Goal: Task Accomplishment & Management: Complete application form

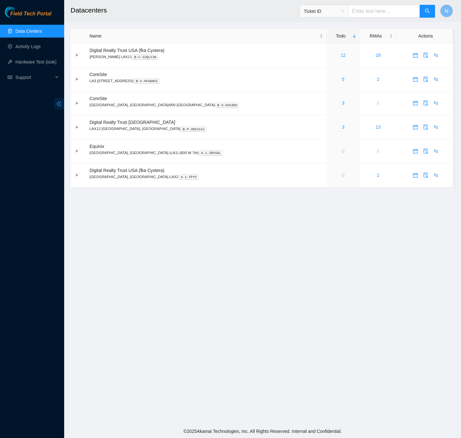
click at [57, 106] on icon "double-left" at bounding box center [59, 103] width 7 height 7
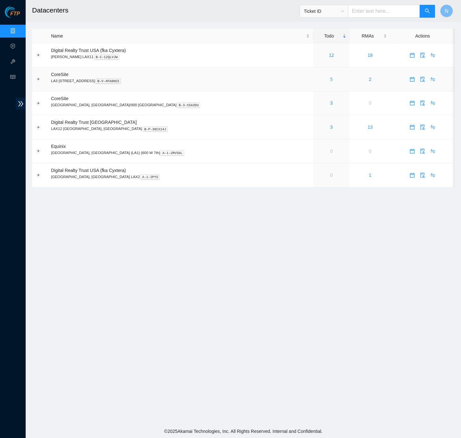
click at [330, 81] on link "5" at bounding box center [331, 79] width 3 height 5
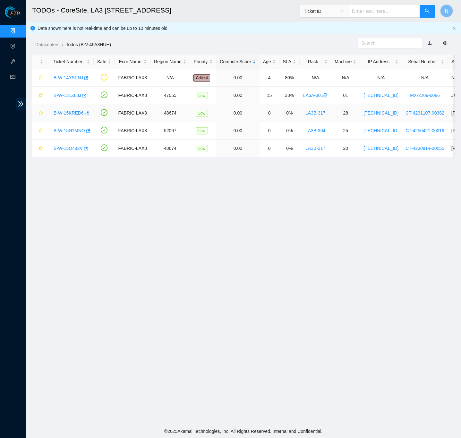
click at [66, 113] on link "B-W-15KRED6" at bounding box center [69, 112] width 30 height 5
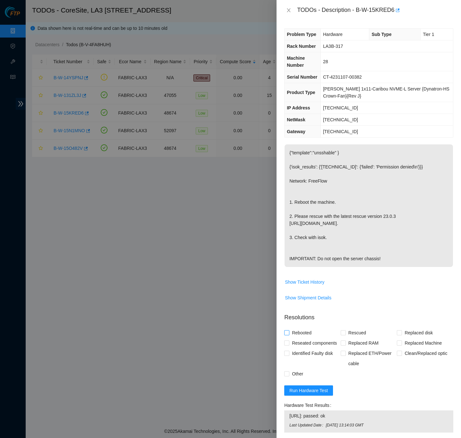
click at [288, 334] on input "Rebooted" at bounding box center [286, 332] width 4 height 4
checkbox input "true"
click at [341, 334] on input "Rescued" at bounding box center [342, 332] width 4 height 4
checkbox input "true"
click at [445, 303] on span "Show Shipment Details" at bounding box center [368, 297] width 168 height 10
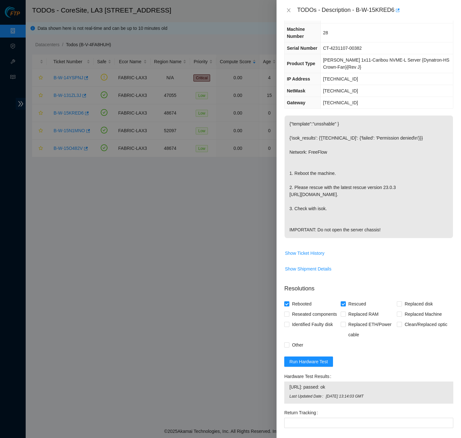
scroll to position [124, 0]
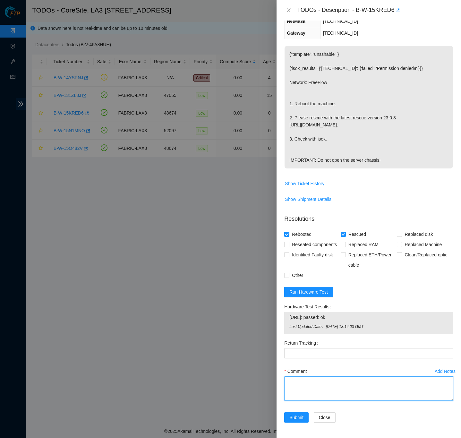
drag, startPoint x: 353, startPoint y: 382, endPoint x: 359, endPoint y: 380, distance: 6.3
click at [354, 381] on textarea "Comment" at bounding box center [368, 388] width 169 height 24
paste textarea "B-W-15KRED6 FABRIC-LAX3 Low LA3B-317 28 23.206.215.157 CT-4231107-00382 -Confir…"
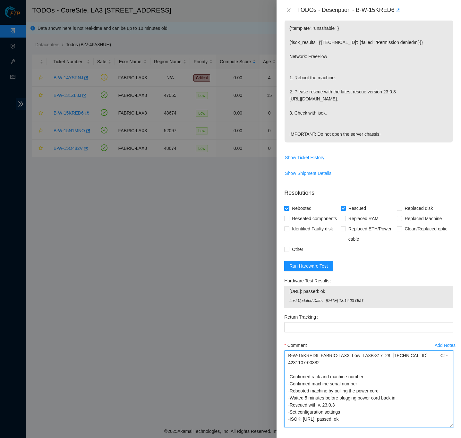
drag, startPoint x: 444, startPoint y: 397, endPoint x: 439, endPoint y: 449, distance: 52.5
click at [439, 437] on html "FTP Data Centers Activity Logs Hardware Test (isok) Support TODOs - CoreSite, L…" at bounding box center [230, 219] width 461 height 438
type textarea "B-W-15KRED6 FABRIC-LAX3 Low LA3B-317 28 23.206.215.157 CT-4231107-00382 -Confir…"
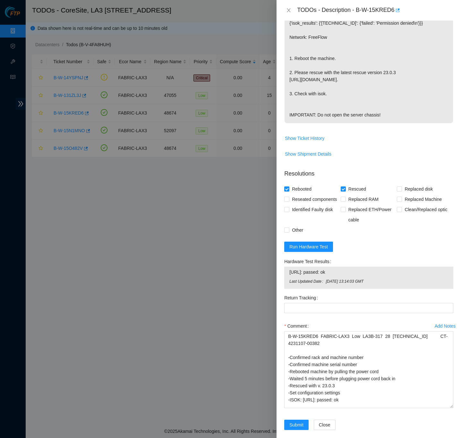
scroll to position [177, 0]
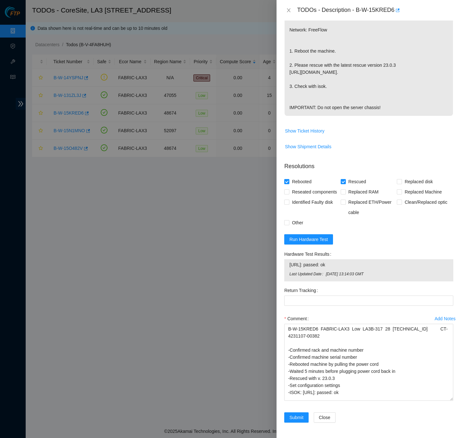
click at [452, 358] on div "Problem Type Hardware Sub Type Tier 1 Rack Number LA3B-317 Machine Number 28 Se…" at bounding box center [368, 229] width 184 height 417
click at [449, 290] on div "Problem Type Hardware Sub Type Tier 1 Rack Number LA3B-317 Machine Number 28 Se…" at bounding box center [368, 229] width 184 height 417
click at [449, 286] on div "Problem Type Hardware Sub Type Tier 1 Rack Number LA3B-317 Machine Number 28 Se…" at bounding box center [368, 229] width 184 height 417
click at [449, 288] on div "Problem Type Hardware Sub Type Tier 1 Rack Number LA3B-317 Machine Number 28 Se…" at bounding box center [368, 229] width 184 height 417
click at [452, 379] on div "Problem Type Hardware Sub Type Tier 1 Rack Number LA3B-317 Machine Number 28 Se…" at bounding box center [368, 229] width 184 height 417
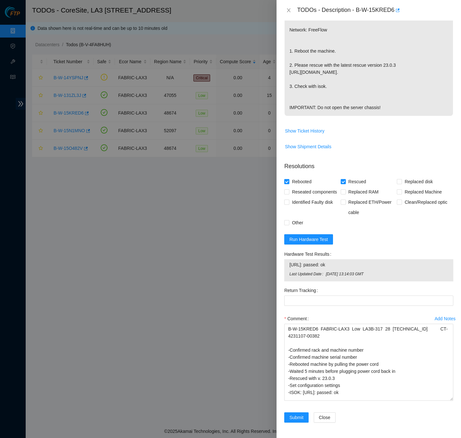
click at [451, 373] on div "Problem Type Hardware Sub Type Tier 1 Rack Number LA3B-317 Machine Number 28 Se…" at bounding box center [368, 229] width 184 height 417
click at [450, 401] on div "Problem Type Hardware Sub Type Tier 1 Rack Number LA3B-317 Machine Number 28 Se…" at bounding box center [368, 229] width 184 height 417
click at [291, 418] on span "Submit" at bounding box center [296, 417] width 14 height 7
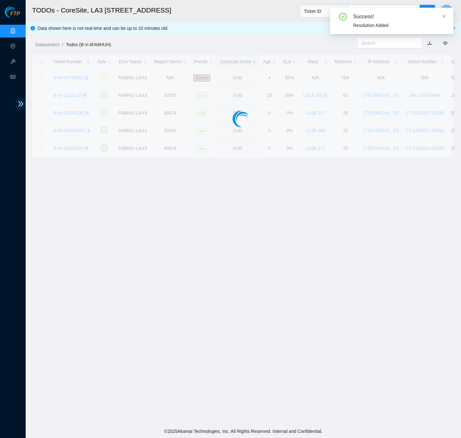
scroll to position [0, 0]
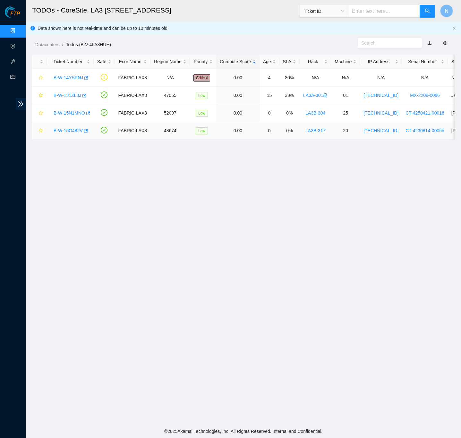
click at [68, 131] on link "B-W-15O482V" at bounding box center [68, 130] width 29 height 5
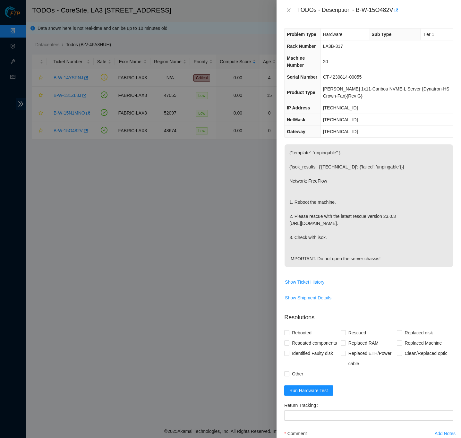
click at [449, 265] on div "Problem Type Hardware Sub Type Tier 1 Rack Number LA3B-317 Machine Number 20 Se…" at bounding box center [368, 229] width 184 height 417
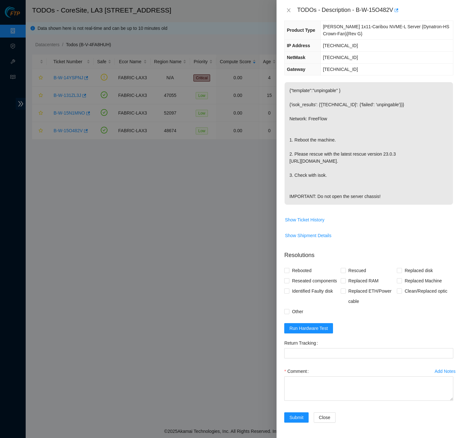
scroll to position [88, 0]
click at [285, 268] on input "Rebooted" at bounding box center [286, 270] width 4 height 4
checkbox input "true"
click at [286, 278] on input "Reseated components" at bounding box center [286, 280] width 4 height 4
checkbox input "true"
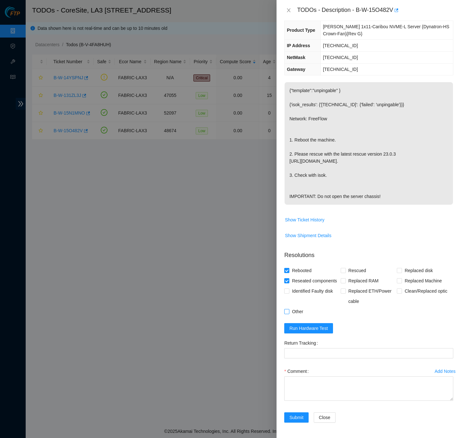
click at [288, 311] on input "Other" at bounding box center [286, 311] width 4 height 4
checkbox input "true"
click at [451, 316] on div "Problem Type Hardware Sub Type Tier 1 Rack Number LA3B-317 Machine Number 20 Se…" at bounding box center [368, 229] width 184 height 417
click at [449, 310] on div "Problem Type Hardware Sub Type Tier 1 Rack Number LA3B-317 Machine Number 20 Se…" at bounding box center [368, 229] width 184 height 417
click at [451, 215] on div "Problem Type Hardware Sub Type Tier 1 Rack Number LA3B-317 Machine Number 20 Se…" at bounding box center [368, 229] width 184 height 417
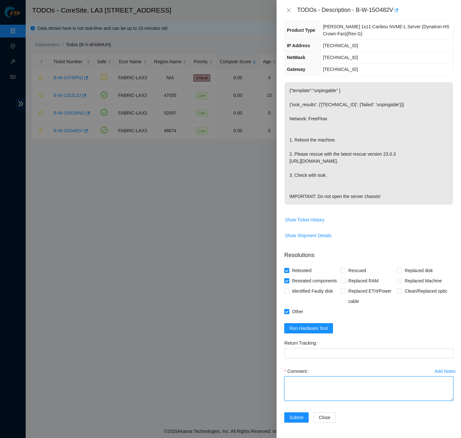
click at [437, 382] on textarea "Comment" at bounding box center [368, 388] width 169 height 24
paste textarea "B-W-15O482V FABRIC-LAX3 Low LA3B-317 20 23.206.215.149 CT-4230814-00055 -Confir…"
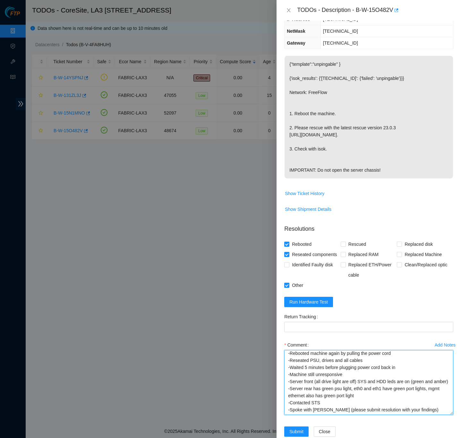
scroll to position [65, 0]
drag, startPoint x: 445, startPoint y: 397, endPoint x: 450, endPoint y: 437, distance: 40.8
click at [450, 437] on div "Problem Type Hardware Sub Type Tier 1 Rack Number LA3B-317 Machine Number 20 Se…" at bounding box center [368, 229] width 184 height 417
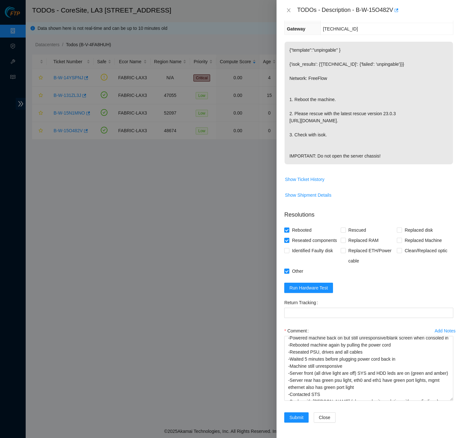
scroll to position [37, 0]
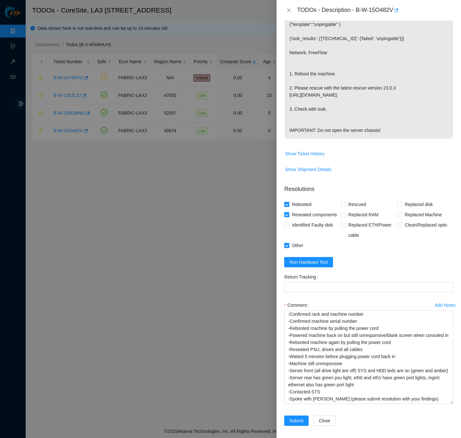
drag, startPoint x: 442, startPoint y: 399, endPoint x: 441, endPoint y: 428, distance: 29.2
click at [441, 404] on textarea "B-W-15O482V FABRIC-LAX3 Low LA3B-317 20 23.206.215.149 CT-4230814-00055 -Confir…" at bounding box center [368, 357] width 169 height 94
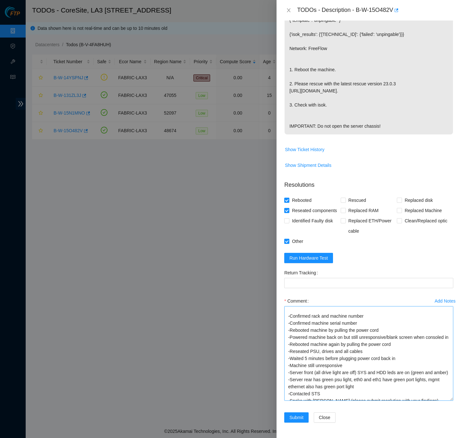
scroll to position [0, 0]
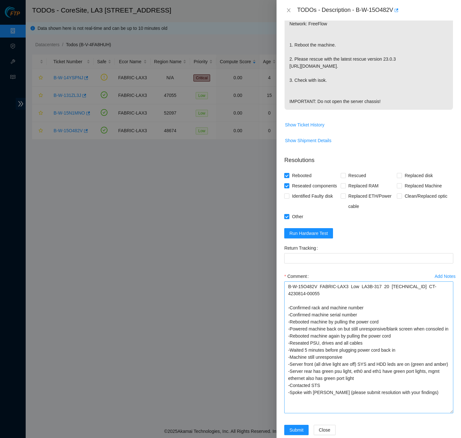
drag, startPoint x: 444, startPoint y: 398, endPoint x: 442, endPoint y: 436, distance: 37.2
click at [441, 437] on html "FTP Data Centers Activity Logs Hardware Test (isok) Support TODOs - CoreSite, L…" at bounding box center [230, 219] width 461 height 438
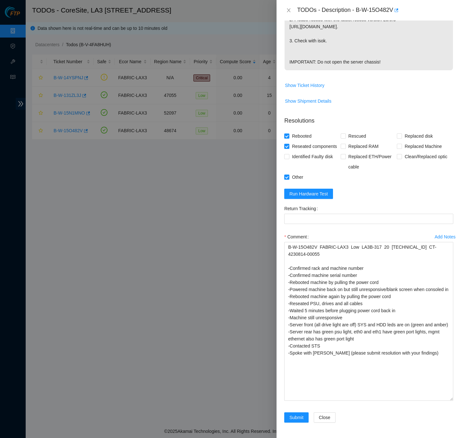
drag, startPoint x: 442, startPoint y: 399, endPoint x: 443, endPoint y: 425, distance: 26.0
click at [443, 400] on textarea "B-W-15O482V FABRIC-LAX3 Low LA3B-317 20 23.206.215.149 CT-4230814-00055 -Confir…" at bounding box center [368, 321] width 169 height 159
click at [436, 182] on div "Rebooted Rescued Replaced disk Reseated components Replaced RAM Replaced Machin…" at bounding box center [368, 156] width 169 height 51
click at [449, 280] on div "Problem Type Hardware Sub Type Tier 1 Rack Number LA3B-317 Machine Number 20 Se…" at bounding box center [368, 229] width 184 height 417
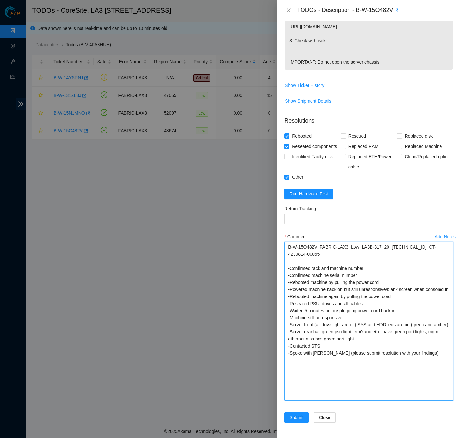
click at [304, 332] on textarea "B-W-15O482V FABRIC-LAX3 Low LA3B-317 20 23.206.215.149 CT-4230814-00055 -Confir…" at bounding box center [368, 321] width 169 height 159
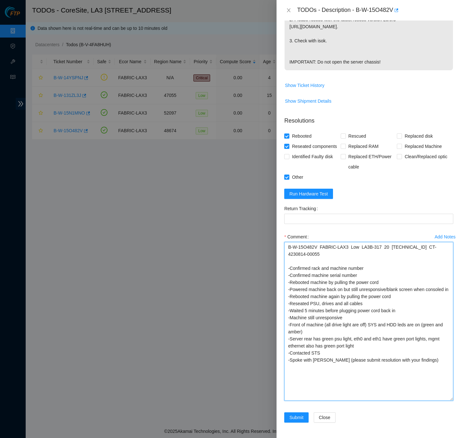
drag, startPoint x: 304, startPoint y: 346, endPoint x: 291, endPoint y: 347, distance: 13.2
click at [291, 347] on textarea "B-W-15O482V FABRIC-LAX3 Low LA3B-317 20 23.206.215.149 CT-4230814-00055 -Confir…" at bounding box center [368, 321] width 169 height 159
type textarea "B-W-15O482V FABRIC-LAX3 Low LA3B-317 20 23.206.215.149 CT-4230814-00055 -Confir…"
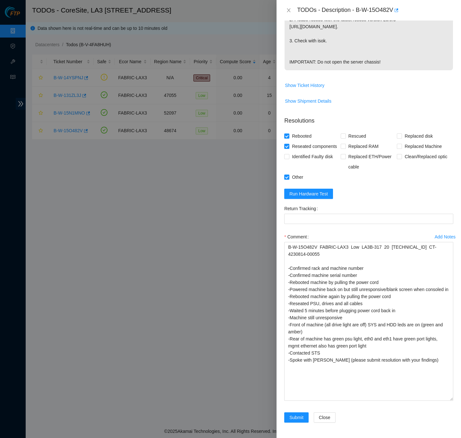
click at [449, 369] on div "Problem Type Hardware Sub Type Tier 1 Rack Number LA3B-317 Machine Number 20 Se…" at bounding box center [368, 229] width 184 height 417
click at [439, 413] on div "Submit Close" at bounding box center [368, 421] width 174 height 18
click at [293, 420] on span "Submit" at bounding box center [296, 417] width 14 height 7
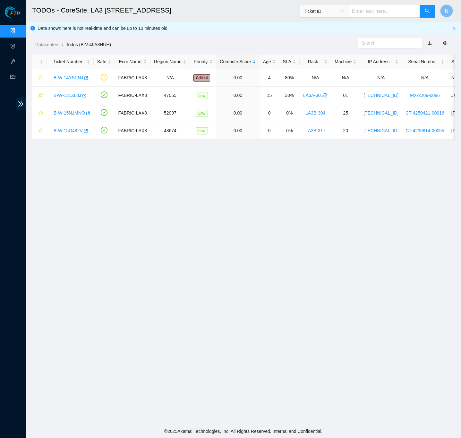
scroll to position [0, 0]
click at [19, 30] on link "Data Centers" at bounding box center [32, 31] width 26 height 5
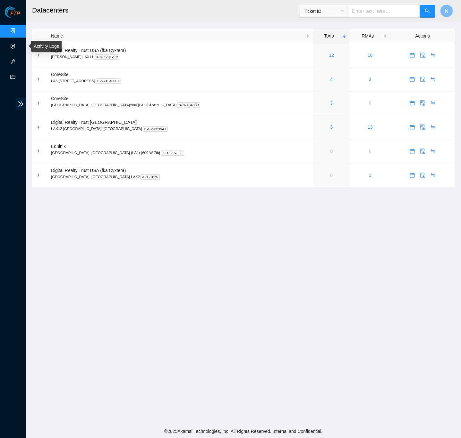
click at [19, 45] on link "Activity Logs" at bounding box center [31, 46] width 25 height 5
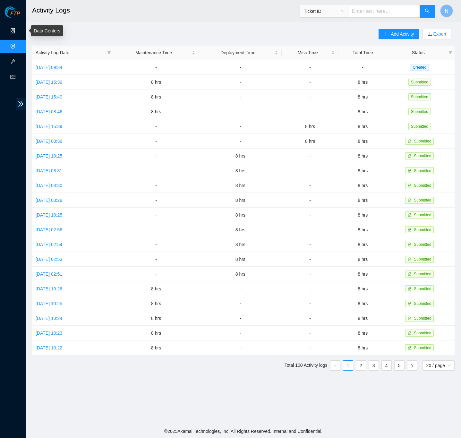
click at [19, 32] on link "Data Centers" at bounding box center [32, 31] width 26 height 5
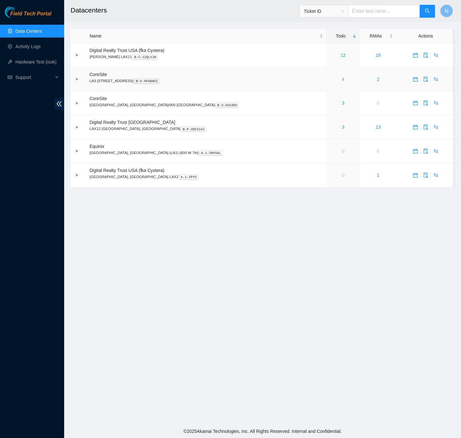
click at [342, 78] on link "4" at bounding box center [343, 79] width 3 height 5
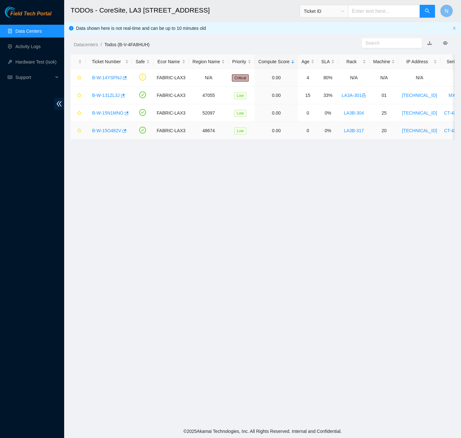
click at [108, 130] on link "B-W-15O482V" at bounding box center [106, 130] width 29 height 5
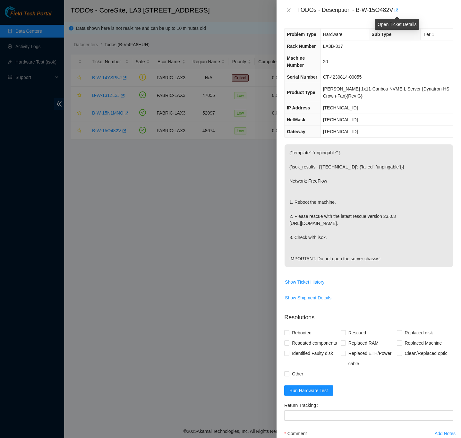
click at [398, 11] on icon "button" at bounding box center [396, 10] width 4 height 4
click at [412, 244] on p "{"template":"unpingable" } {'isok_results': {'[TECHNICAL_ID]': {'failed': 'unpi…" at bounding box center [368, 205] width 168 height 122
click at [290, 9] on icon "close" at bounding box center [288, 10] width 5 height 5
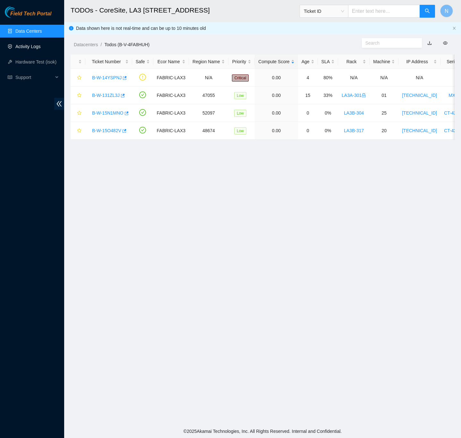
click at [25, 46] on link "Activity Logs" at bounding box center [27, 46] width 25 height 5
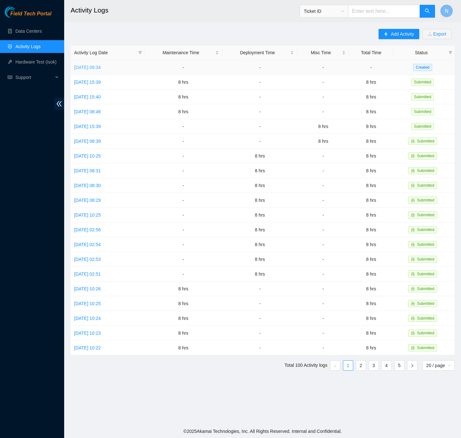
click at [101, 68] on link "Fri, 05 Sep 2025 09:34" at bounding box center [87, 67] width 27 height 5
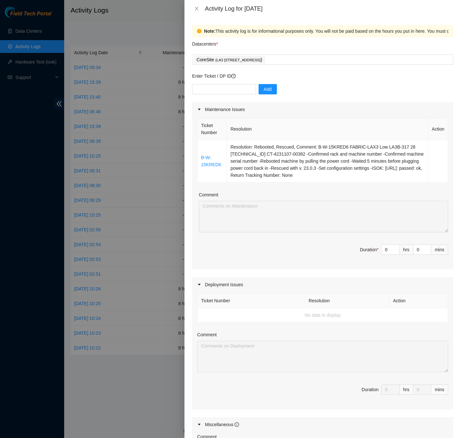
click at [448, 172] on div "Note: This activity log is for informational purposes only. You will not be pai…" at bounding box center [322, 227] width 276 height 420
click at [197, 8] on icon "close" at bounding box center [196, 8] width 5 height 5
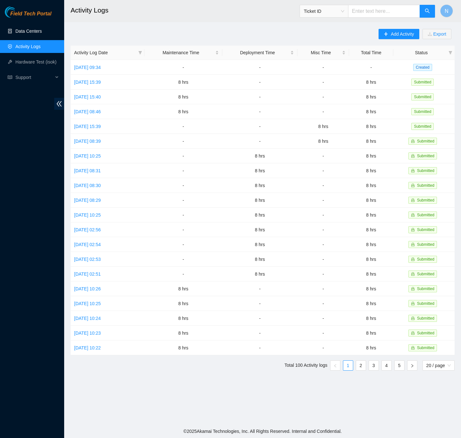
click at [32, 31] on link "Data Centers" at bounding box center [28, 31] width 26 height 5
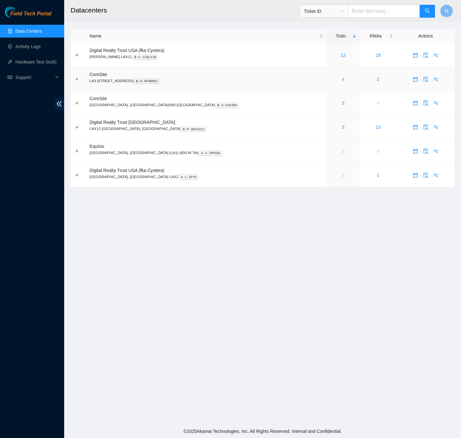
click at [342, 79] on link "4" at bounding box center [343, 79] width 3 height 5
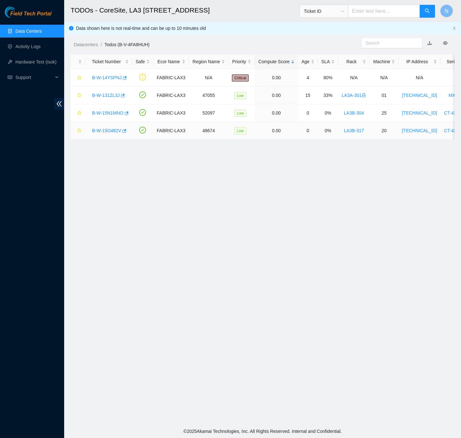
click at [110, 132] on link "B-W-15O482V" at bounding box center [106, 130] width 29 height 5
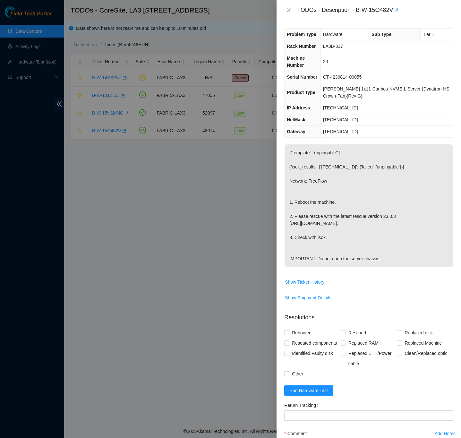
click at [452, 278] on div "Problem Type Hardware Sub Type Tier 1 Rack Number LA3B-317 Machine Number 20 Se…" at bounding box center [368, 229] width 184 height 417
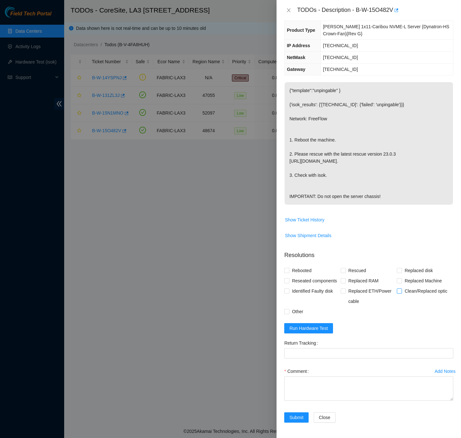
scroll to position [88, 0]
click at [287, 268] on input "Rebooted" at bounding box center [286, 270] width 4 height 4
checkbox input "true"
click at [287, 312] on input "Other" at bounding box center [286, 311] width 4 height 4
checkbox input "true"
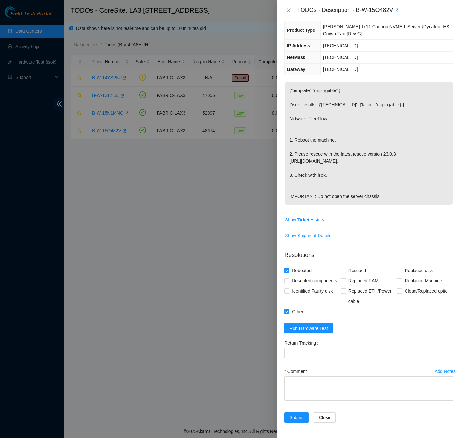
click at [451, 291] on div "Problem Type Hardware Sub Type Tier 1 Rack Number LA3B-317 Machine Number 20 Se…" at bounding box center [368, 229] width 184 height 417
click at [320, 378] on textarea "Comment" at bounding box center [368, 388] width 169 height 24
paste textarea "B-W-15O482V FABRIC-LAX3 Low LA3B-317 20 23.206.215.149 CT-4230814-00055 -Confir…"
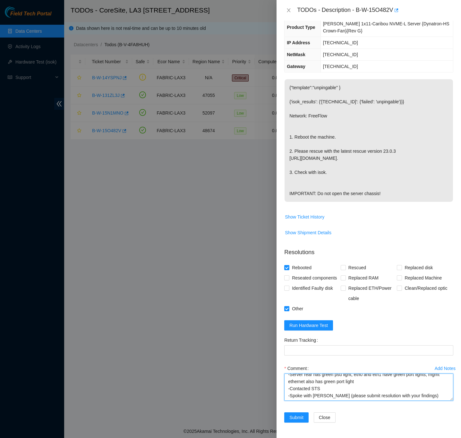
scroll to position [43, 0]
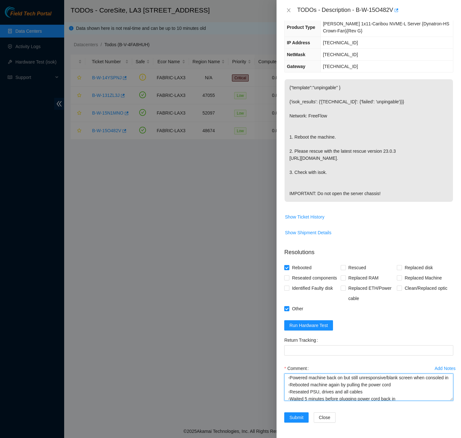
drag, startPoint x: 441, startPoint y: 401, endPoint x: 441, endPoint y: 461, distance: 59.6
click at [441, 437] on html "Field Tech Portal Data Centers Activity Logs Hardware Test (isok) Support TODOs…" at bounding box center [230, 219] width 461 height 438
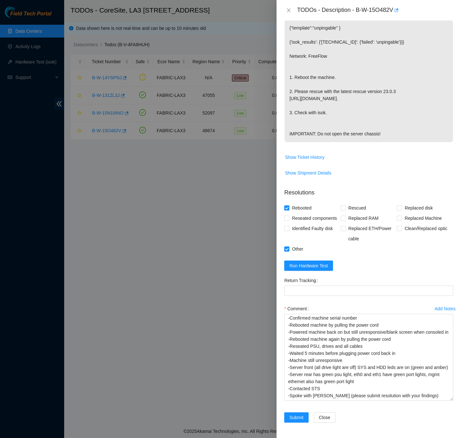
scroll to position [9, 0]
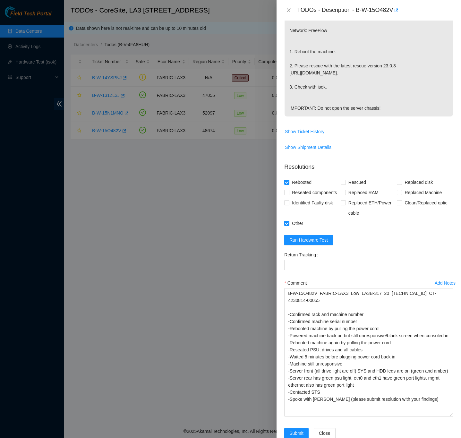
drag, startPoint x: 443, startPoint y: 398, endPoint x: 460, endPoint y: 423, distance: 29.6
click at [446, 437] on html "Field Tech Portal Data Centers Activity Logs Hardware Test (isok) Support TODOs…" at bounding box center [230, 219] width 461 height 438
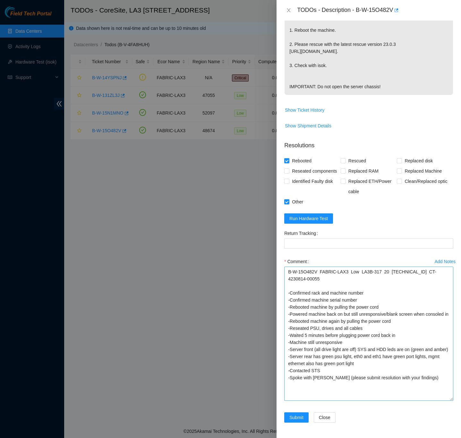
drag, startPoint x: 443, startPoint y: 398, endPoint x: 443, endPoint y: 403, distance: 4.9
click at [443, 400] on textarea "B-W-15O482V FABRIC-LAX3 Low LA3B-317 20 23.206.215.149 CT-4230814-00055 -Confir…" at bounding box center [368, 333] width 169 height 134
click at [449, 220] on div "Problem Type Hardware Sub Type Tier 1 Rack Number LA3B-317 Machine Number 20 Se…" at bounding box center [368, 229] width 184 height 417
click at [305, 374] on textarea "B-W-15O482V FABRIC-LAX3 Low LA3B-317 20 23.206.215.149 CT-4230814-00055 -Confir…" at bounding box center [368, 333] width 169 height 135
drag, startPoint x: 313, startPoint y: 361, endPoint x: 291, endPoint y: 362, distance: 21.2
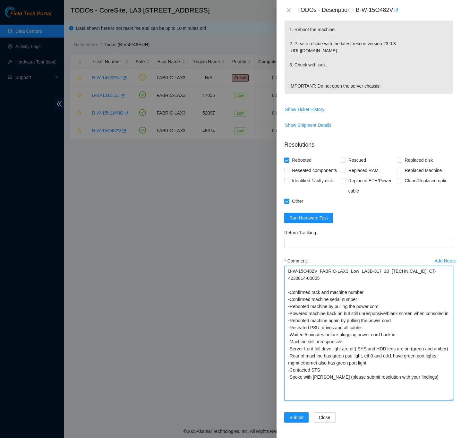
click at [291, 362] on textarea "B-W-15O482V FABRIC-LAX3 Low LA3B-317 20 23.206.215.149 CT-4230814-00055 -Confir…" at bounding box center [368, 333] width 169 height 135
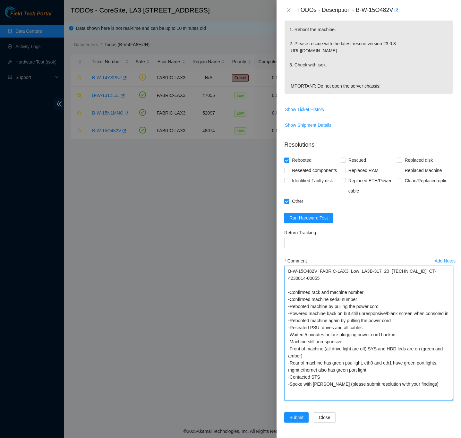
type textarea "B-W-15O482V FABRIC-LAX3 Low LA3B-317 20 23.206.215.149 CT-4230814-00055 -Confir…"
click at [449, 382] on div "Problem Type Hardware Sub Type Tier 1 Rack Number LA3B-317 Machine Number 20 Se…" at bounding box center [368, 229] width 184 height 417
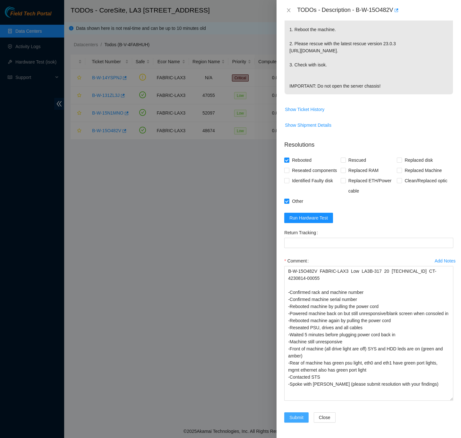
click at [298, 421] on button "Submit" at bounding box center [296, 417] width 24 height 10
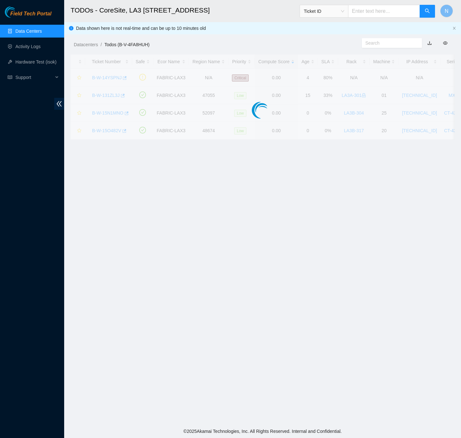
scroll to position [0, 0]
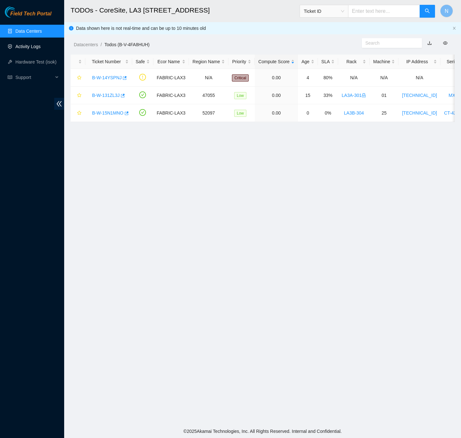
click at [34, 44] on link "Activity Logs" at bounding box center [27, 46] width 25 height 5
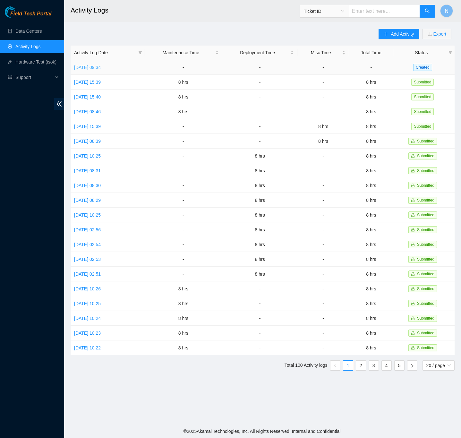
click at [84, 65] on link "Fri, 05 Sep 2025 09:34" at bounding box center [87, 67] width 27 height 5
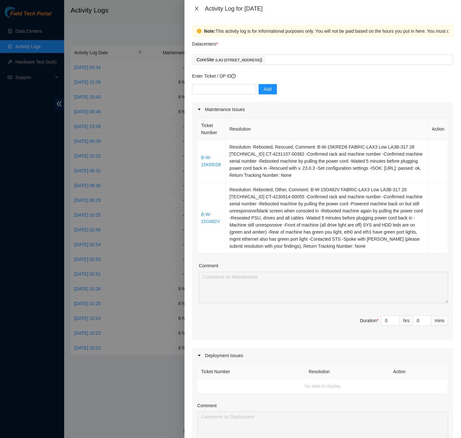
click at [197, 9] on icon "close" at bounding box center [196, 8] width 5 height 5
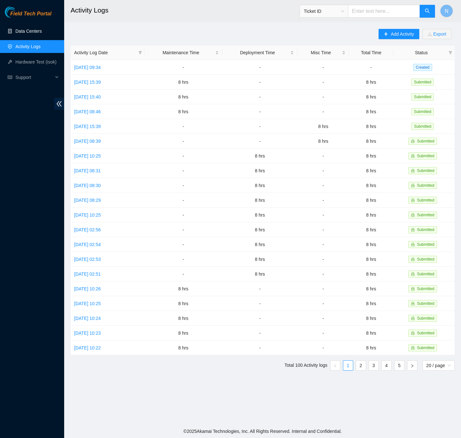
click at [33, 29] on link "Data Centers" at bounding box center [28, 31] width 26 height 5
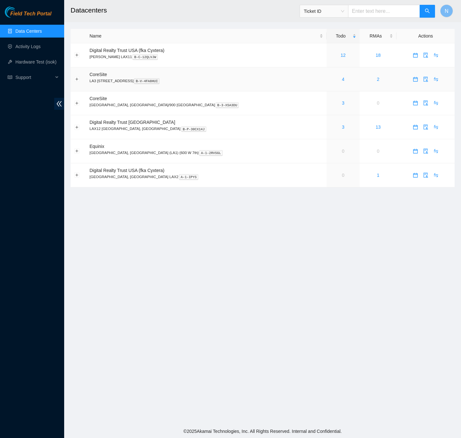
click at [330, 83] on div "4" at bounding box center [343, 79] width 26 height 7
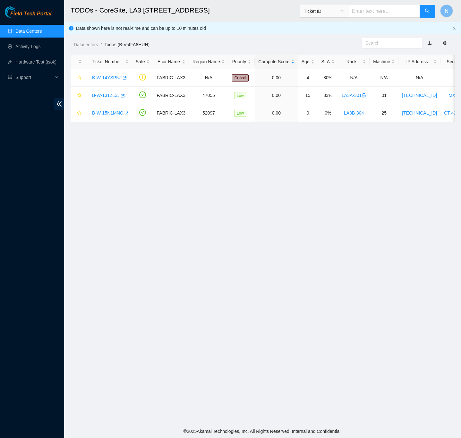
click at [33, 30] on link "Data Centers" at bounding box center [28, 31] width 26 height 5
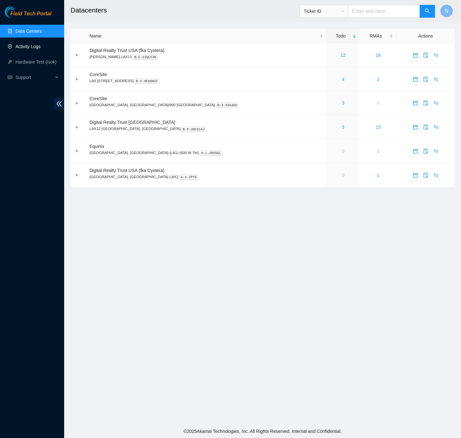
click at [25, 46] on link "Activity Logs" at bounding box center [27, 46] width 25 height 5
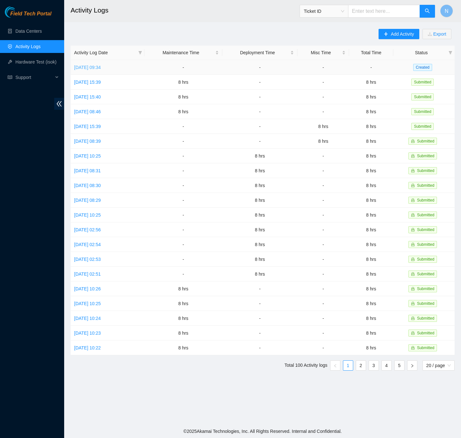
click at [101, 67] on link "Fri, 05 Sep 2025 09:34" at bounding box center [87, 67] width 27 height 5
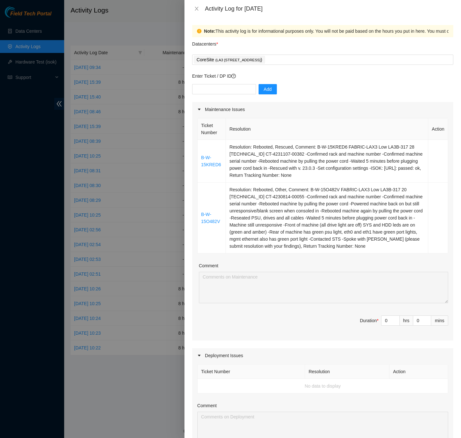
click at [451, 242] on div "Note: This activity log is for informational purposes only. You will not be pai…" at bounding box center [322, 227] width 276 height 420
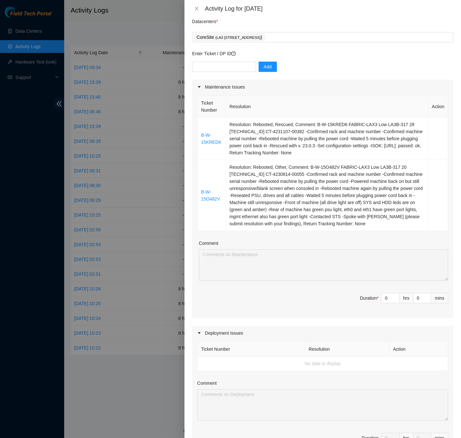
scroll to position [48, 0]
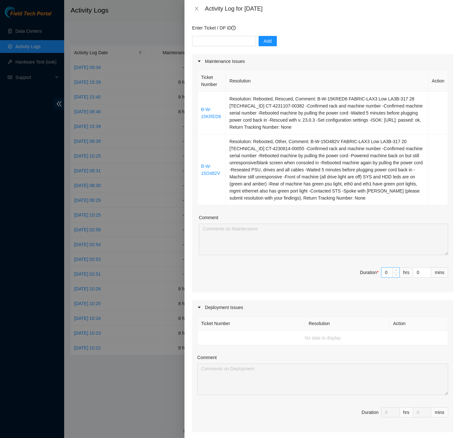
click at [381, 275] on input "0" at bounding box center [390, 272] width 18 height 10
type input "8"
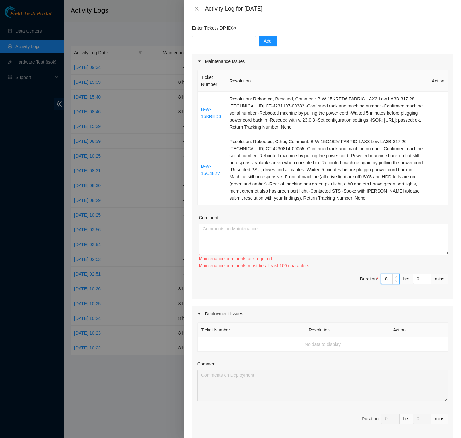
type input "8"
click at [246, 232] on textarea "Comment" at bounding box center [323, 238] width 249 height 31
paste textarea "B-W-15KRED6 FABRIC-LAX3 Low LA3B-317 28 23.206.215.157 CT-4231107-00382 -Confir…"
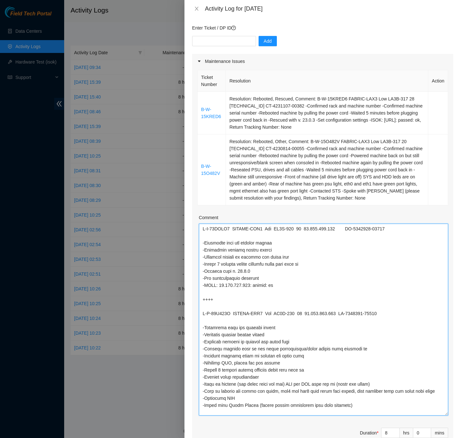
scroll to position [0, 0]
drag, startPoint x: 437, startPoint y: 253, endPoint x: 445, endPoint y: 423, distance: 169.8
click at [445, 424] on div "Ticket Number Resolution Action B-W-15KRED6 Resolution: Rebooted, Rescued, Comm…" at bounding box center [322, 266] width 261 height 395
type textarea "B-W-15KRED6 FABRIC-LAX3 Low LA3B-317 28 23.206.215.157 CT-4231107-00382 -Confir…"
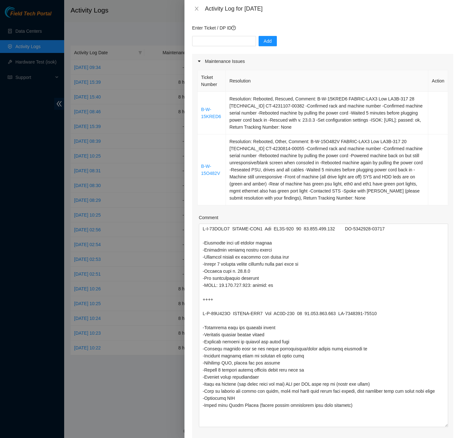
click at [451, 391] on div "Note: This activity log is for informational purposes only. You will not be pai…" at bounding box center [322, 227] width 276 height 420
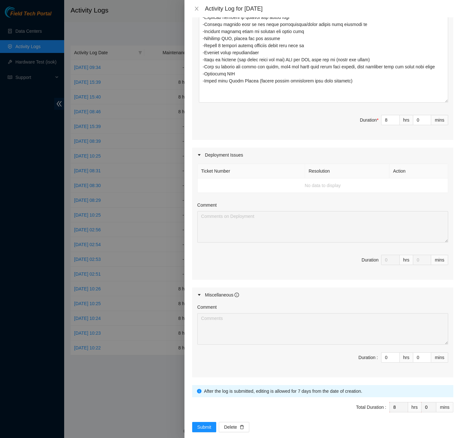
scroll to position [385, 0]
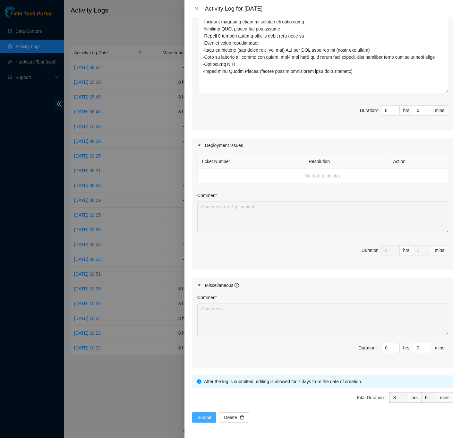
click at [205, 419] on span "Submit" at bounding box center [204, 417] width 14 height 7
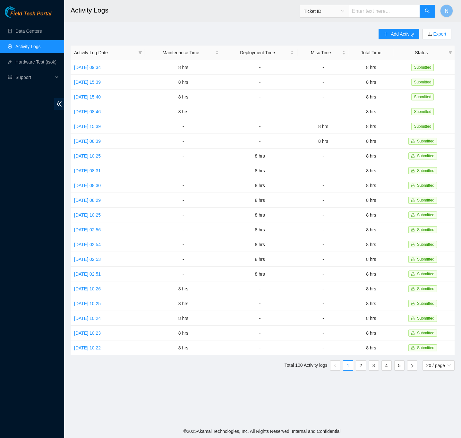
click at [171, 28] on main "Activity Logs Ticket ID N Add Activity Export Activity Log Date Maintenance Tim…" at bounding box center [262, 212] width 397 height 424
click at [101, 126] on link "Mon, 01 Sep 2025 15:39" at bounding box center [87, 126] width 27 height 5
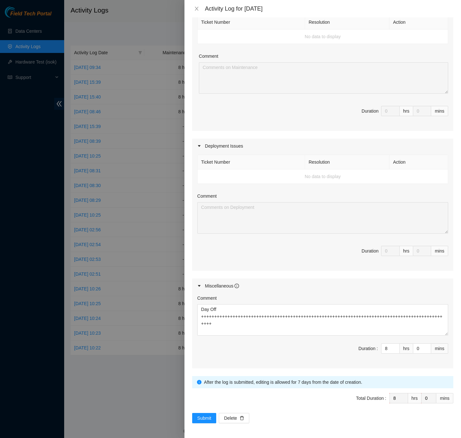
scroll to position [107, 0]
click at [381, 349] on input "8" at bounding box center [390, 348] width 18 height 10
type input "0"
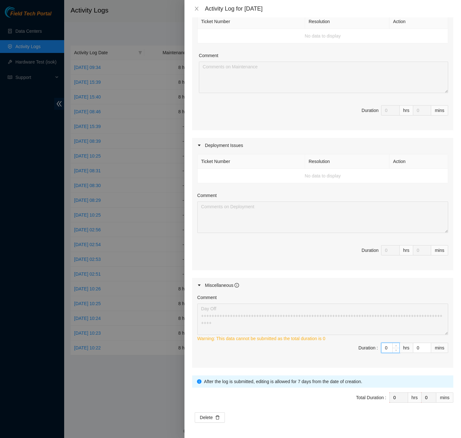
type input "0"
click at [449, 354] on div "Note: This activity log is for informational purposes only. You will not be pai…" at bounding box center [322, 227] width 276 height 420
click at [381, 348] on input "0" at bounding box center [390, 348] width 18 height 10
type input "8"
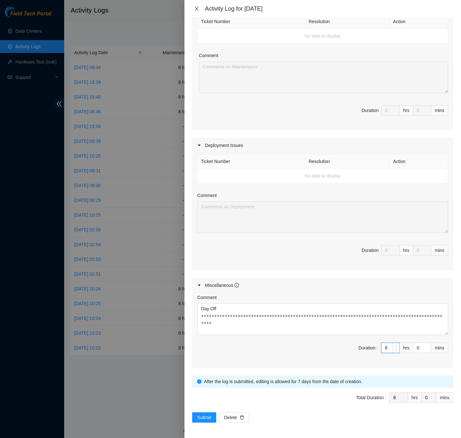
type input "8"
click at [195, 10] on icon "close" at bounding box center [197, 9] width 4 height 4
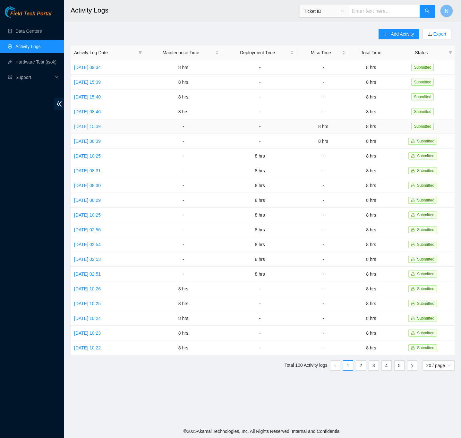
click at [101, 125] on link "Mon, 01 Sep 2025 15:39" at bounding box center [87, 126] width 27 height 5
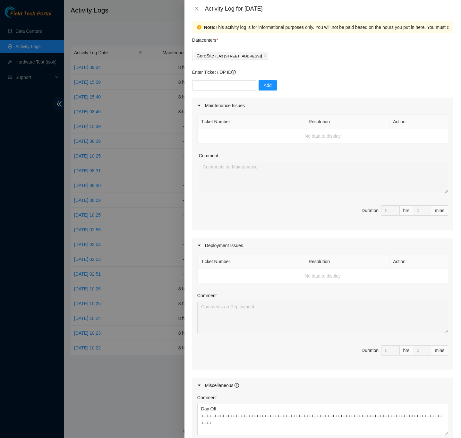
scroll to position [0, 0]
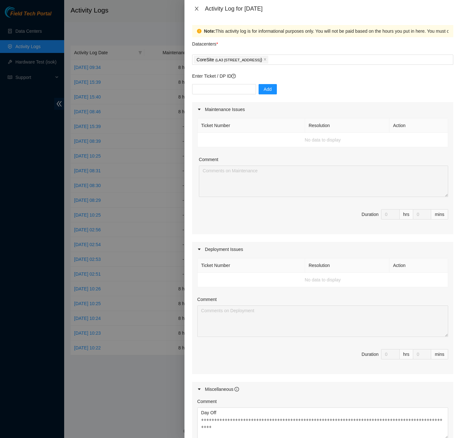
click at [196, 9] on icon "close" at bounding box center [196, 8] width 5 height 5
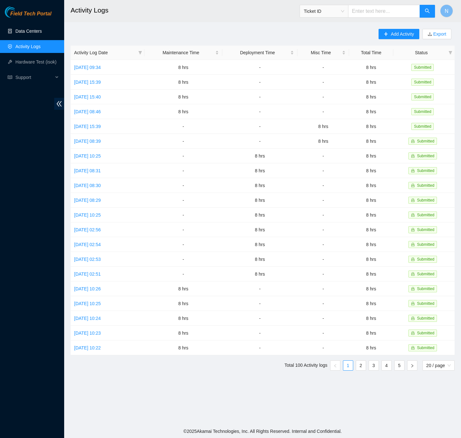
click at [27, 29] on link "Data Centers" at bounding box center [28, 31] width 26 height 5
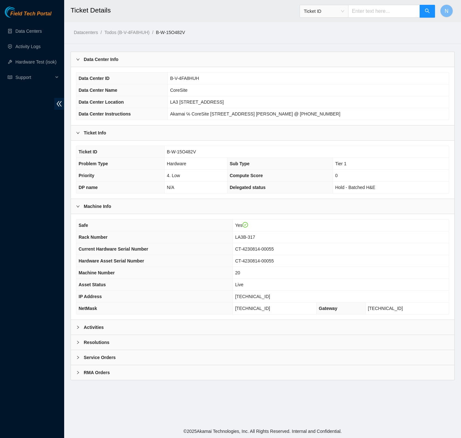
click at [78, 327] on div at bounding box center [80, 326] width 8 height 7
